Goal: Information Seeking & Learning: Check status

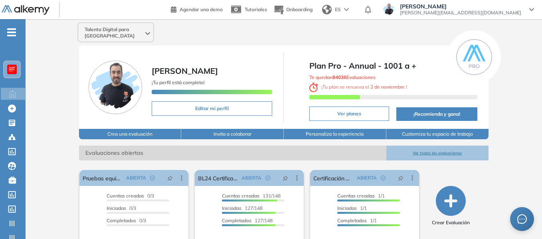
scroll to position [80, 0]
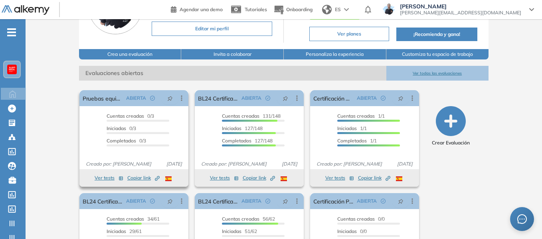
click at [100, 173] on button "Ver tests" at bounding box center [109, 178] width 29 height 10
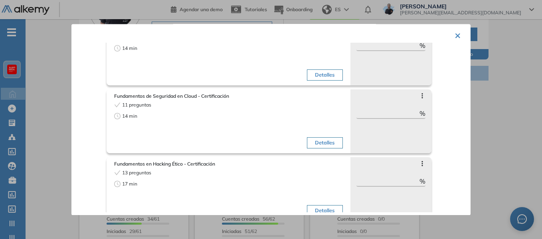
scroll to position [473, 0]
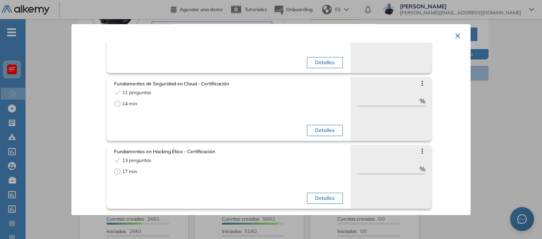
click at [39, 83] on div at bounding box center [271, 119] width 542 height 239
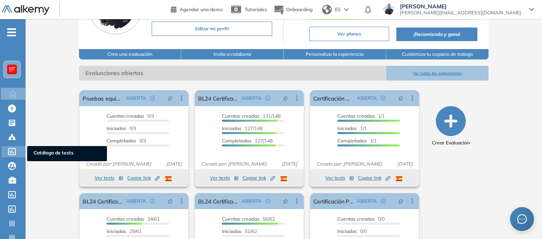
click at [59, 156] on span "Catálogo de tests" at bounding box center [67, 153] width 67 height 9
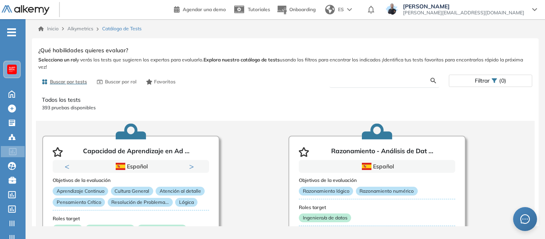
click at [381, 82] on input "text" at bounding box center [383, 80] width 95 height 7
type input "*"
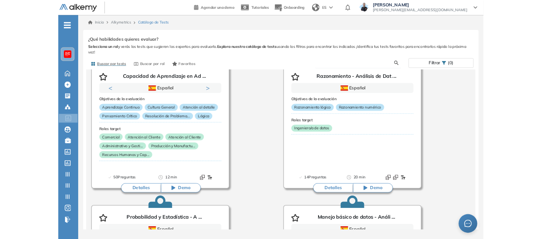
scroll to position [40, 0]
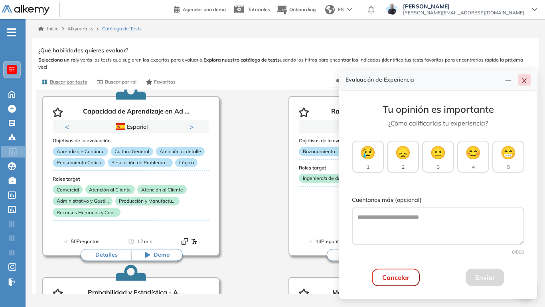
click at [523, 78] on icon "close" at bounding box center [524, 80] width 6 height 6
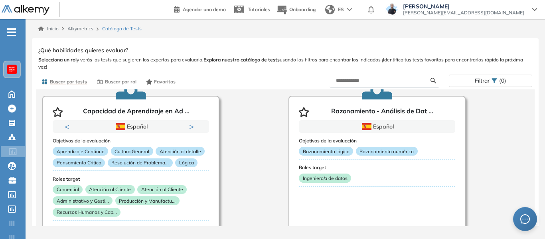
click at [18, 68] on div at bounding box center [12, 69] width 16 height 16
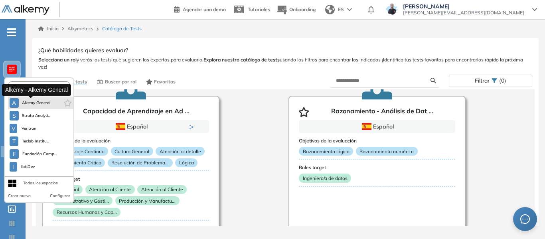
click at [33, 103] on span "Alkemy General" at bounding box center [36, 103] width 29 height 6
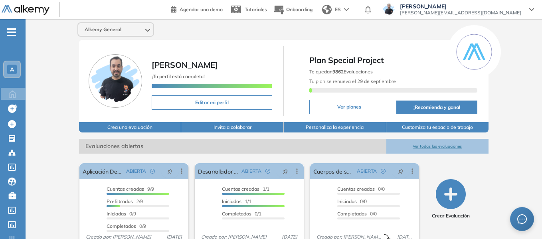
click at [14, 68] on span "A" at bounding box center [12, 69] width 4 height 6
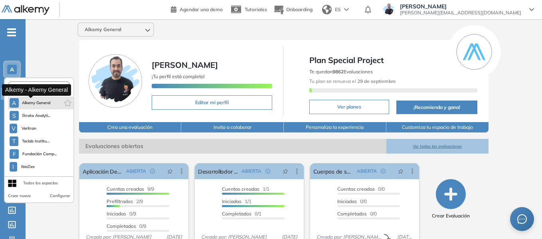
click at [45, 103] on span "Alkemy General" at bounding box center [36, 103] width 29 height 6
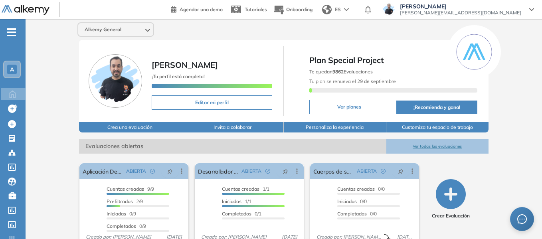
click at [44, 54] on div "Alkemy General [PERSON_NAME] ¡Tu perfil está completo! Editar mi perfil Plan Sp…" at bounding box center [284, 195] width 517 height 353
click at [14, 67] on div "A" at bounding box center [12, 70] width 10 height 10
click at [12, 31] on span "-" at bounding box center [11, 31] width 9 height 6
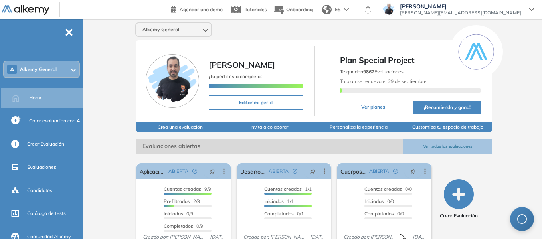
click at [67, 68] on div "A Alkemy General" at bounding box center [41, 69] width 75 height 16
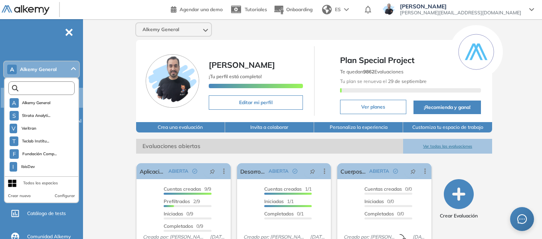
click at [46, 89] on input "text" at bounding box center [43, 88] width 50 height 6
click at [99, 90] on div "Alkemy General [PERSON_NAME] ¡Tu perfil está completo! Editar mi perfil Plan Sp…" at bounding box center [314, 195] width 456 height 353
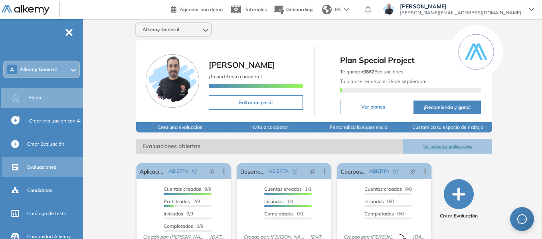
click at [49, 166] on span "Evaluaciones" at bounding box center [41, 167] width 29 height 7
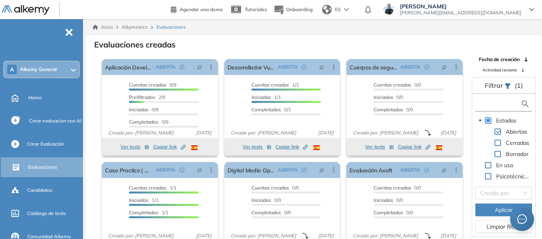
click at [491, 101] on input "text" at bounding box center [498, 104] width 43 height 8
click at [62, 75] on div "A Alkemy General" at bounding box center [41, 69] width 75 height 16
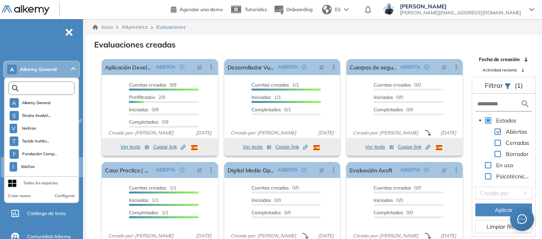
click at [58, 90] on input "text" at bounding box center [43, 88] width 50 height 6
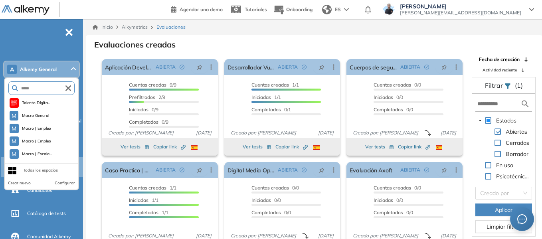
type input "*****"
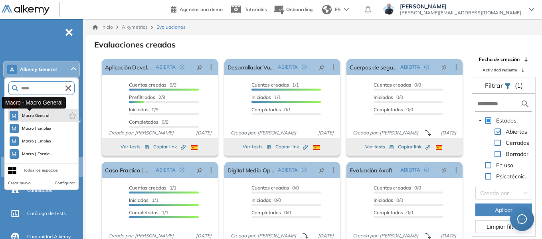
click at [44, 114] on span "Macro General" at bounding box center [36, 116] width 28 height 6
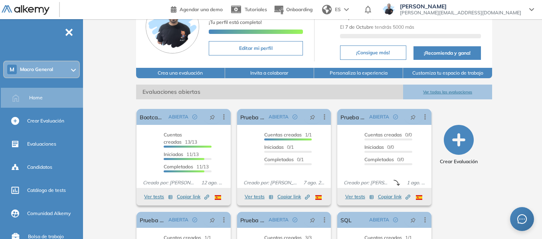
scroll to position [133, 0]
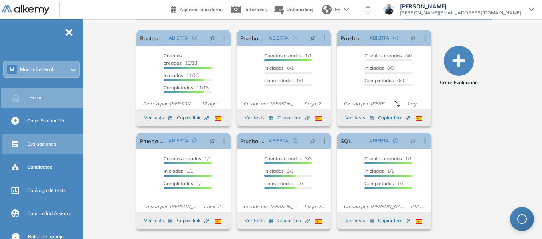
click at [50, 139] on div "Evaluaciones" at bounding box center [54, 144] width 54 height 14
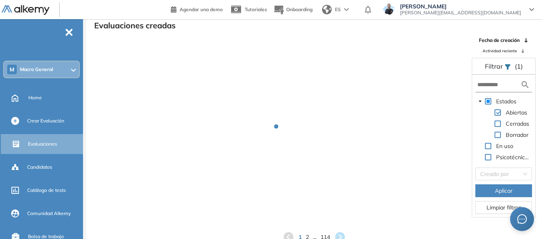
scroll to position [19, 0]
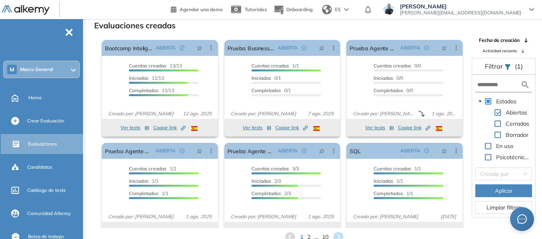
click at [498, 133] on span at bounding box center [498, 135] width 6 height 6
click at [499, 134] on span at bounding box center [498, 135] width 6 height 6
click at [499, 124] on span at bounding box center [498, 124] width 6 height 6
click at [509, 186] on span "Aplicar" at bounding box center [504, 190] width 18 height 9
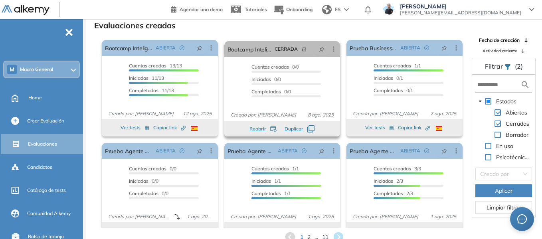
scroll to position [15, 0]
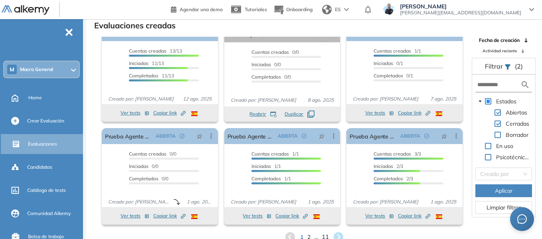
click at [326, 234] on span "11" at bounding box center [325, 237] width 7 height 9
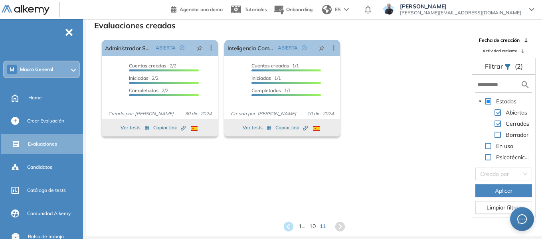
scroll to position [0, 0]
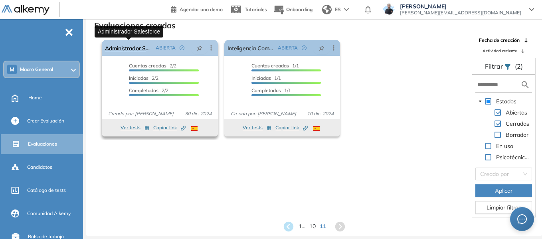
click at [133, 47] on link "Administrador Salesforce" at bounding box center [129, 48] width 48 height 16
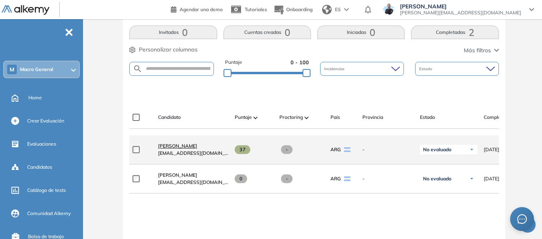
scroll to position [200, 0]
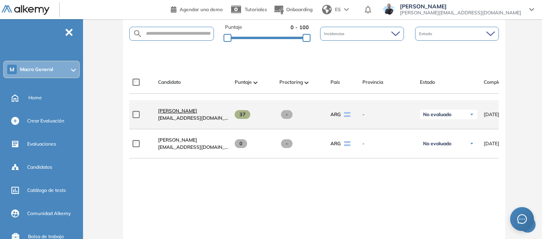
click at [185, 114] on span "[PERSON_NAME]" at bounding box center [177, 111] width 39 height 6
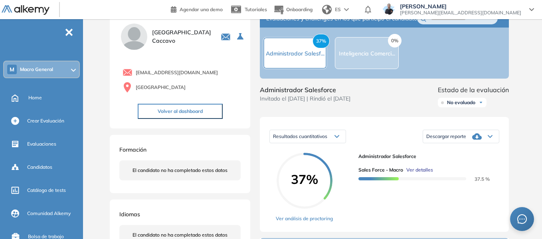
scroll to position [40, 0]
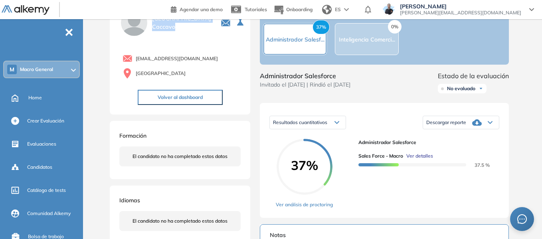
drag, startPoint x: 153, startPoint y: 24, endPoint x: 200, endPoint y: 26, distance: 46.3
click at [200, 26] on span "[PERSON_NAME]" at bounding box center [181, 22] width 59 height 17
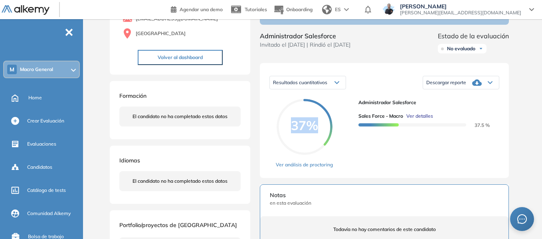
drag, startPoint x: 291, startPoint y: 134, endPoint x: 320, endPoint y: 139, distance: 29.7
click at [320, 132] on span "37%" at bounding box center [305, 125] width 56 height 13
click at [470, 132] on div "Administrador Salesforce Sales Force - Macro Ver detalles 37.5 %" at bounding box center [425, 115] width 135 height 33
click at [420, 120] on span "Ver detalles" at bounding box center [419, 116] width 27 height 7
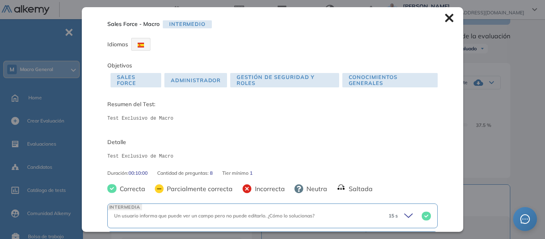
click at [445, 18] on icon at bounding box center [449, 18] width 9 height 9
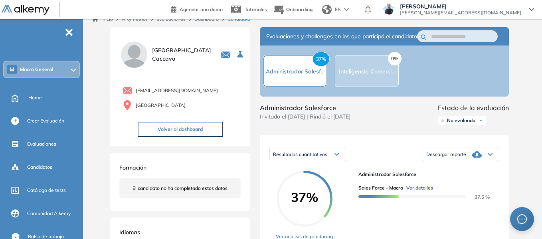
scroll to position [0, 0]
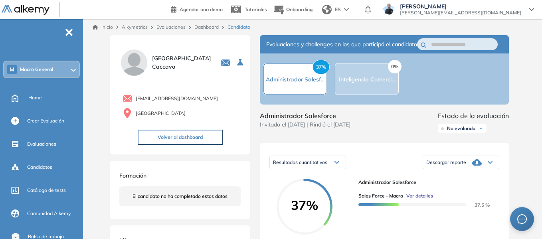
click at [72, 71] on icon at bounding box center [73, 70] width 4 height 2
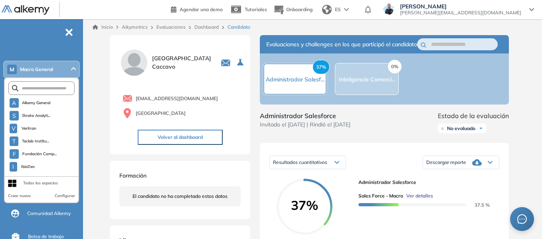
click at [49, 183] on div "Todos los espacios" at bounding box center [40, 183] width 35 height 6
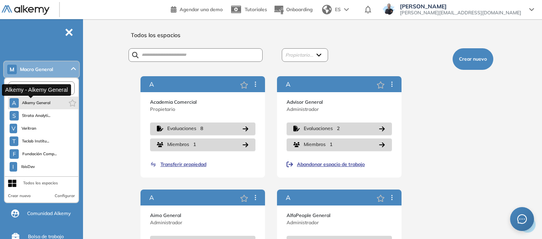
click at [40, 100] on span "Alkemy General" at bounding box center [36, 103] width 29 height 6
